Goal: Task Accomplishment & Management: Manage account settings

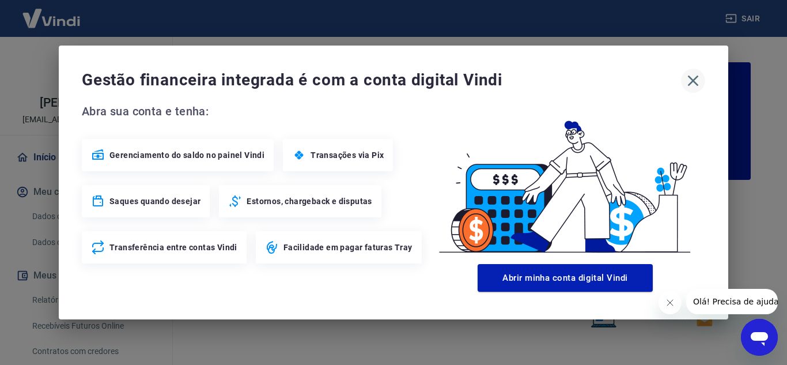
click at [692, 83] on icon "button" at bounding box center [693, 81] width 11 height 11
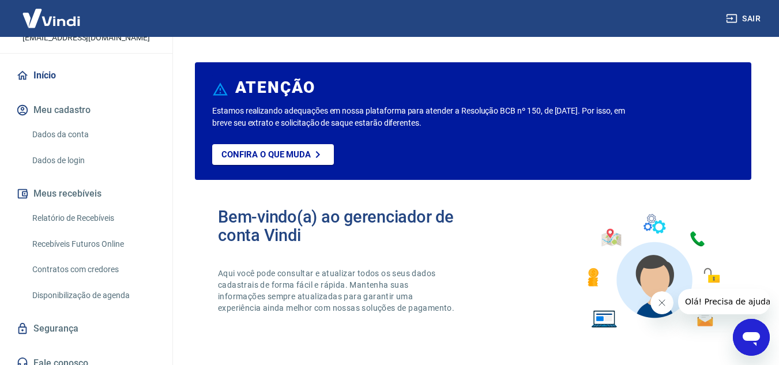
scroll to position [93, 0]
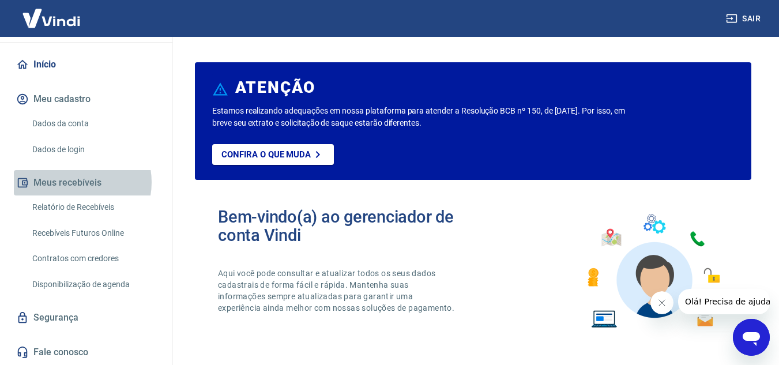
click at [73, 182] on button "Meus recebíveis" at bounding box center [86, 182] width 145 height 25
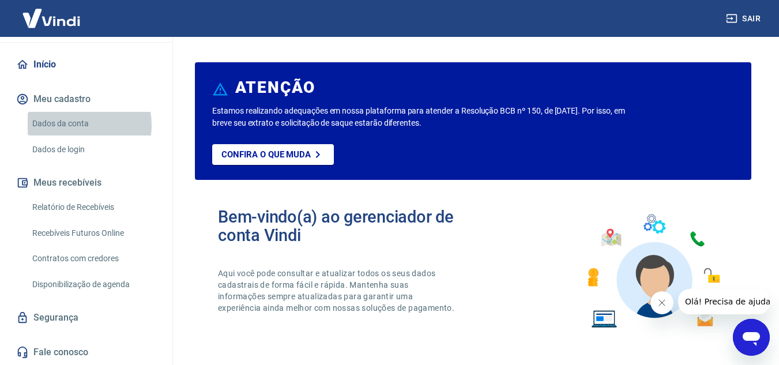
click at [72, 125] on link "Dados da conta" at bounding box center [93, 124] width 131 height 24
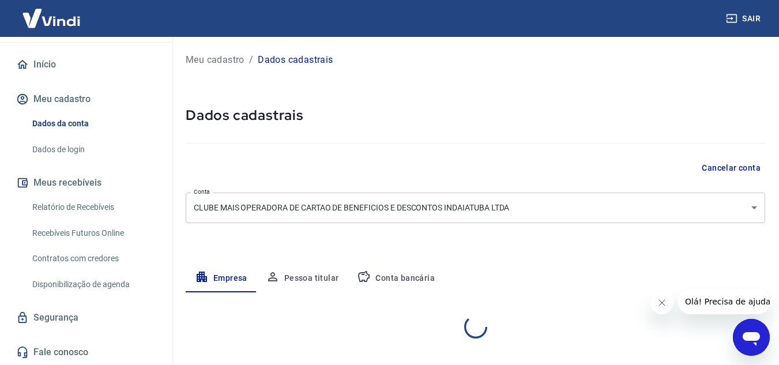
select select "SP"
select select "business"
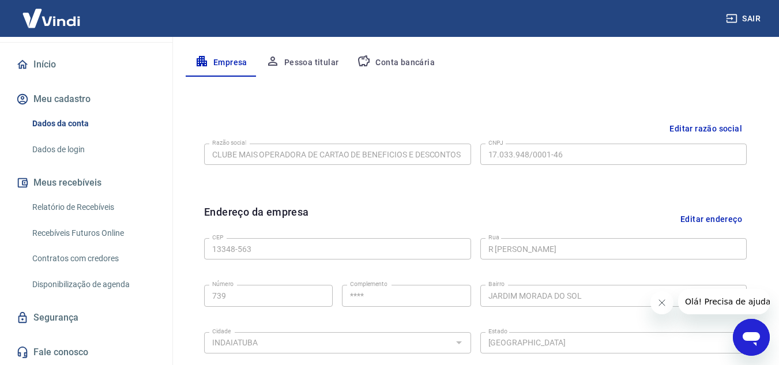
scroll to position [178, 0]
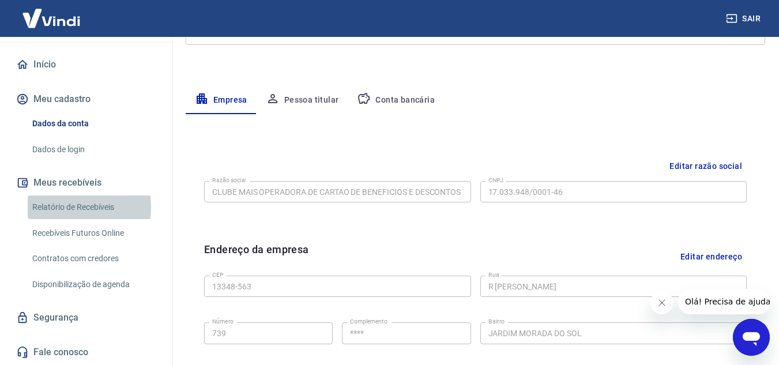
click at [57, 207] on link "Relatório de Recebíveis" at bounding box center [93, 207] width 131 height 24
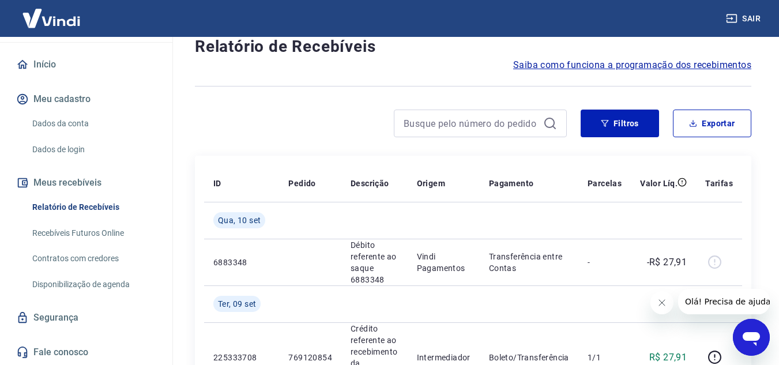
scroll to position [74, 0]
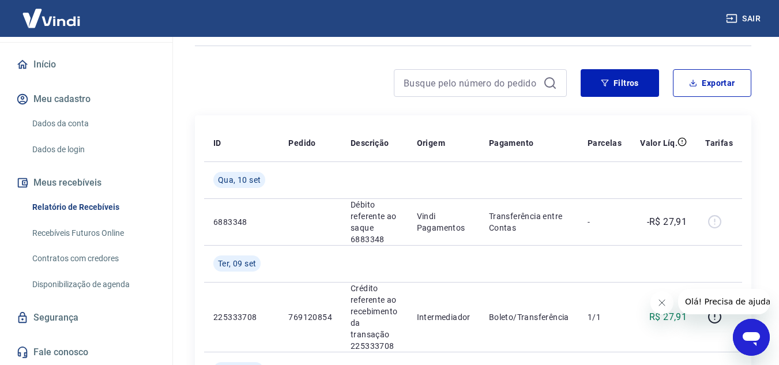
click at [78, 231] on link "Recebíveis Futuros Online" at bounding box center [93, 233] width 131 height 24
